Goal: Use online tool/utility: Utilize a website feature to perform a specific function

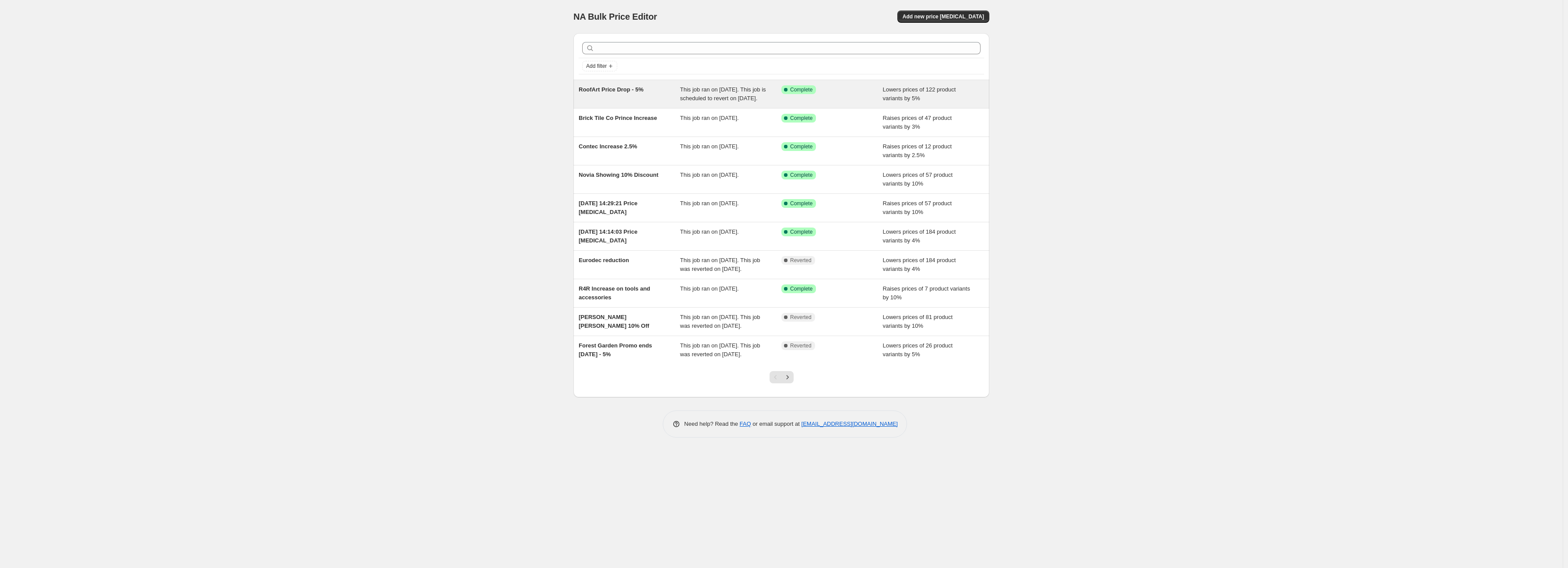
click at [829, 103] on div "Success Complete Complete" at bounding box center [832, 94] width 102 height 18
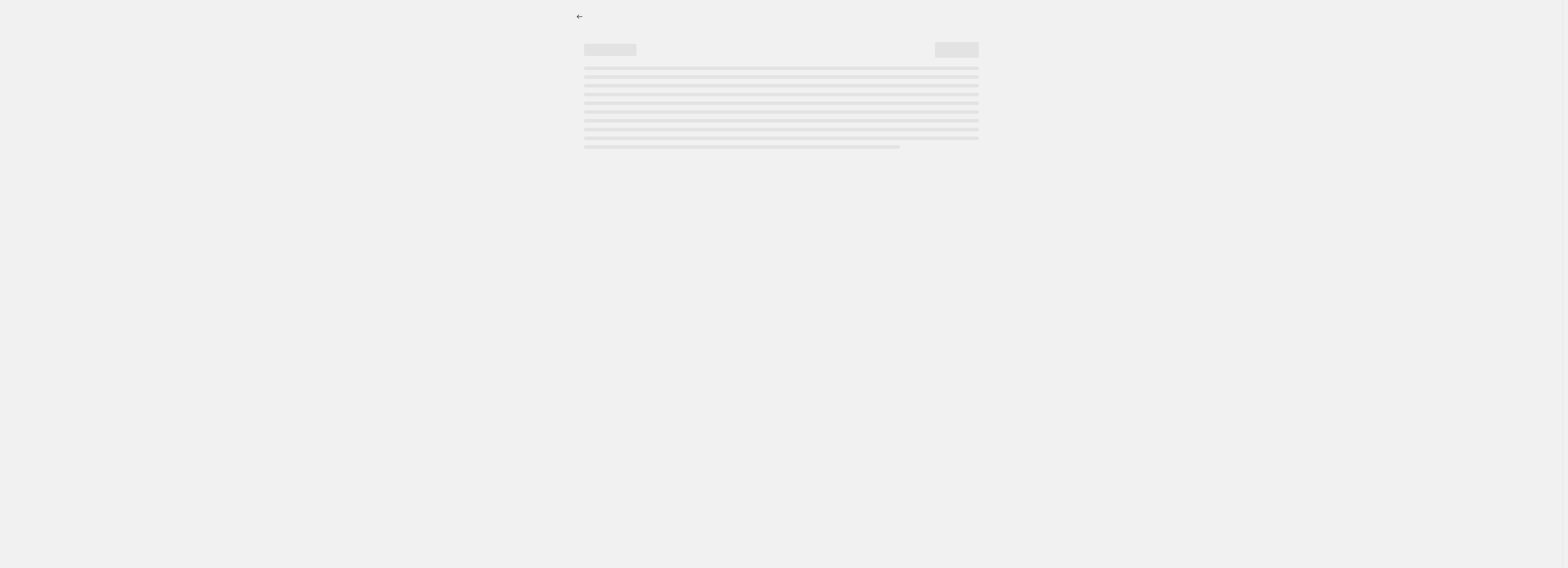
select select "percentage"
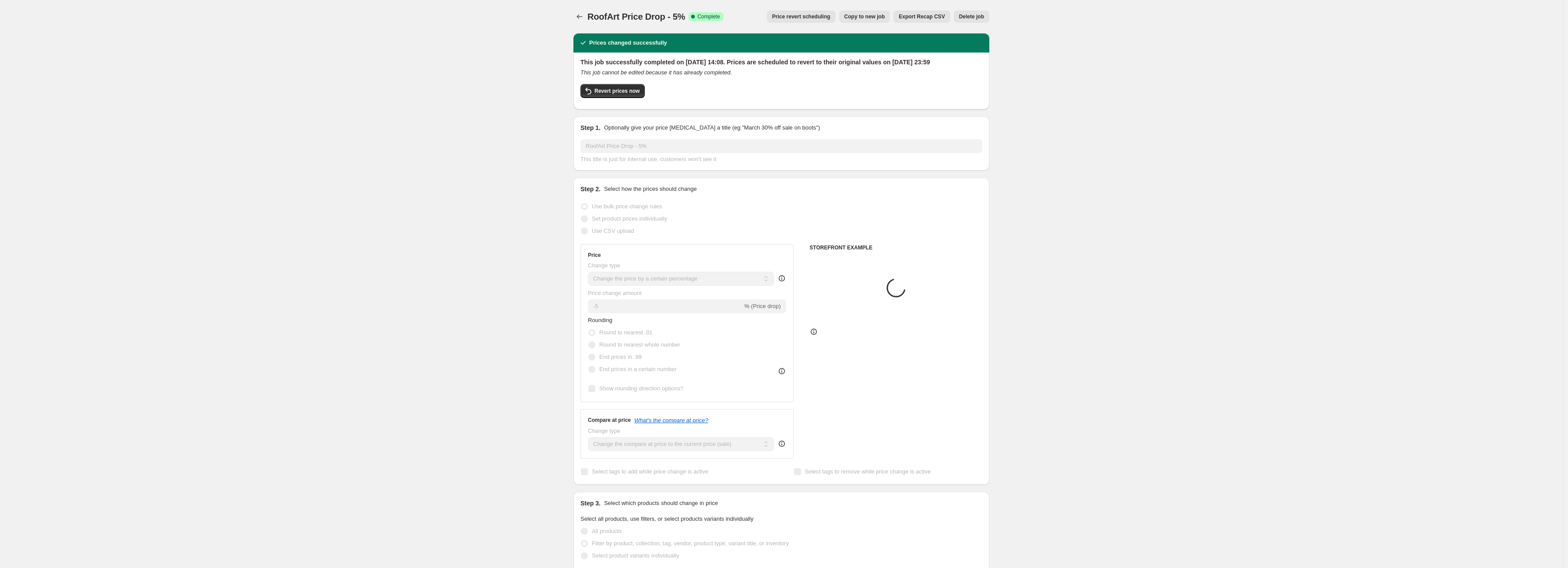
select select "vendor"
click at [635, 94] on span "Revert prices now" at bounding box center [615, 91] width 45 height 7
checkbox input "false"
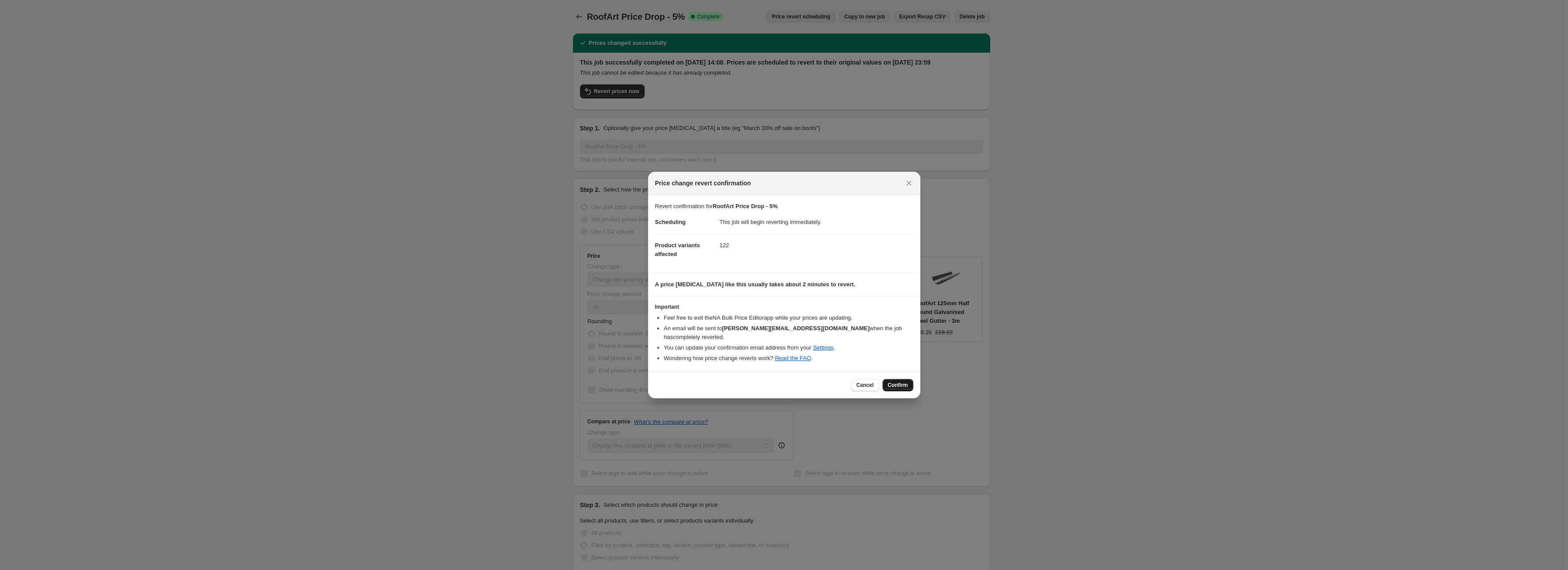
click at [897, 382] on span "Confirm" at bounding box center [898, 385] width 20 height 7
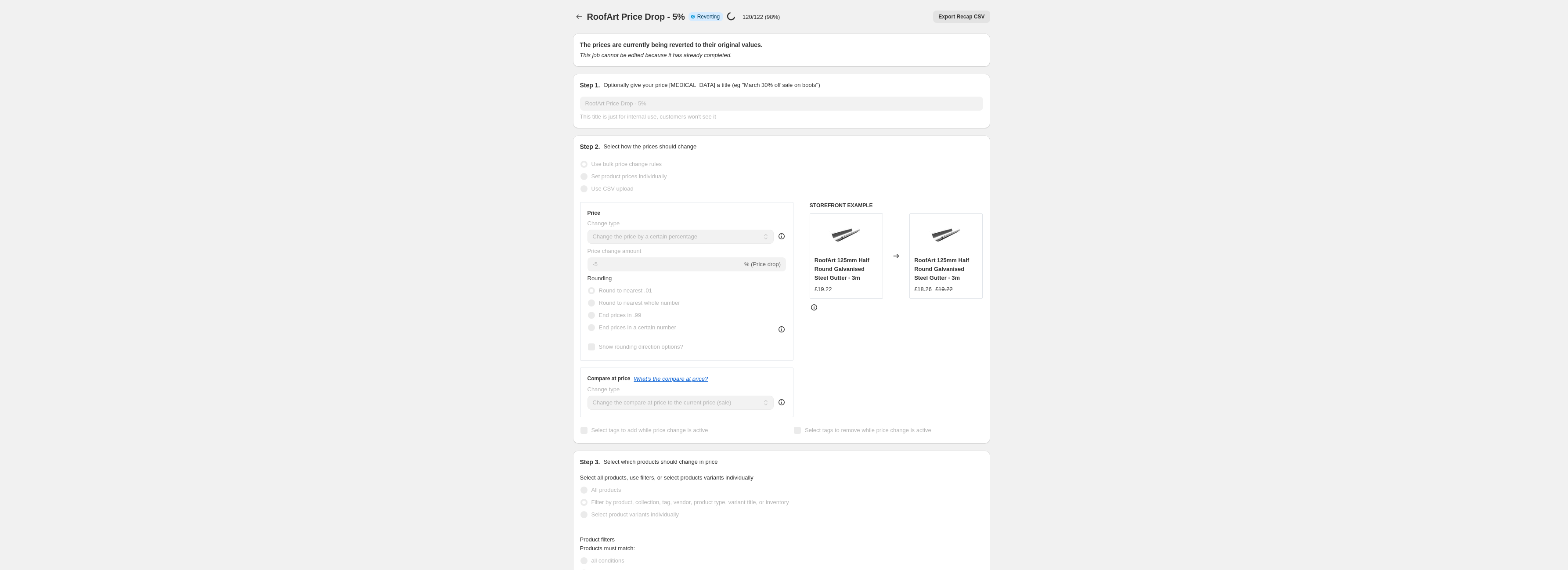
select select "percentage"
select select "vendor"
checkbox input "true"
